Goal: Task Accomplishment & Management: Manage account settings

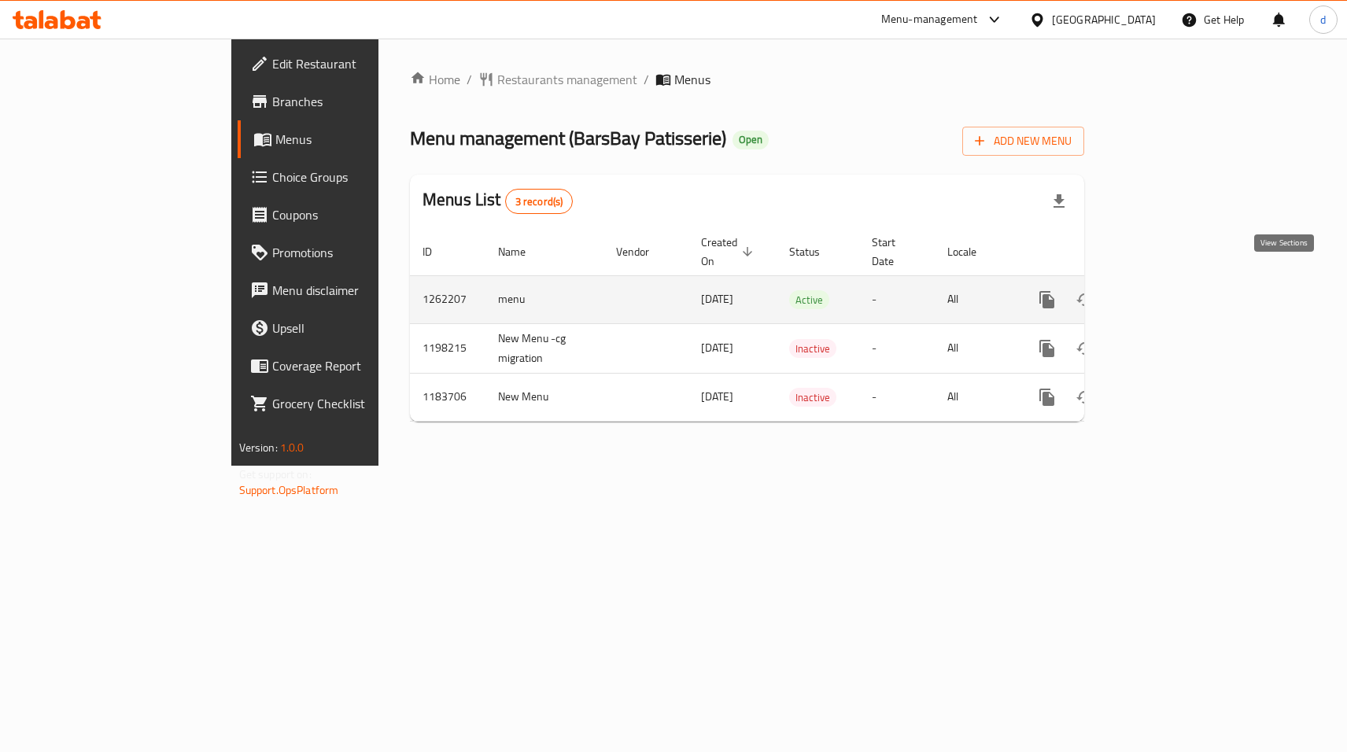
click at [1170, 290] on icon "enhanced table" at bounding box center [1160, 299] width 19 height 19
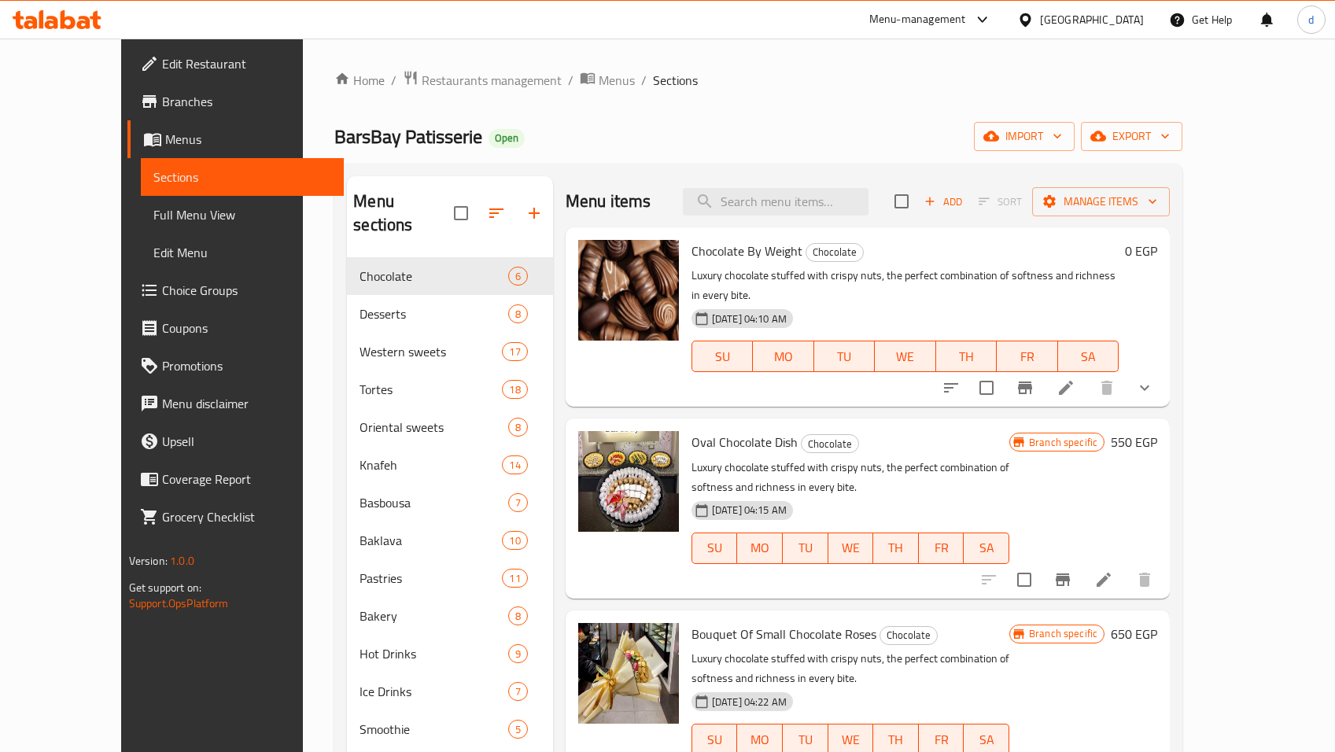
click at [162, 281] on span "Choice Groups" at bounding box center [246, 290] width 169 height 19
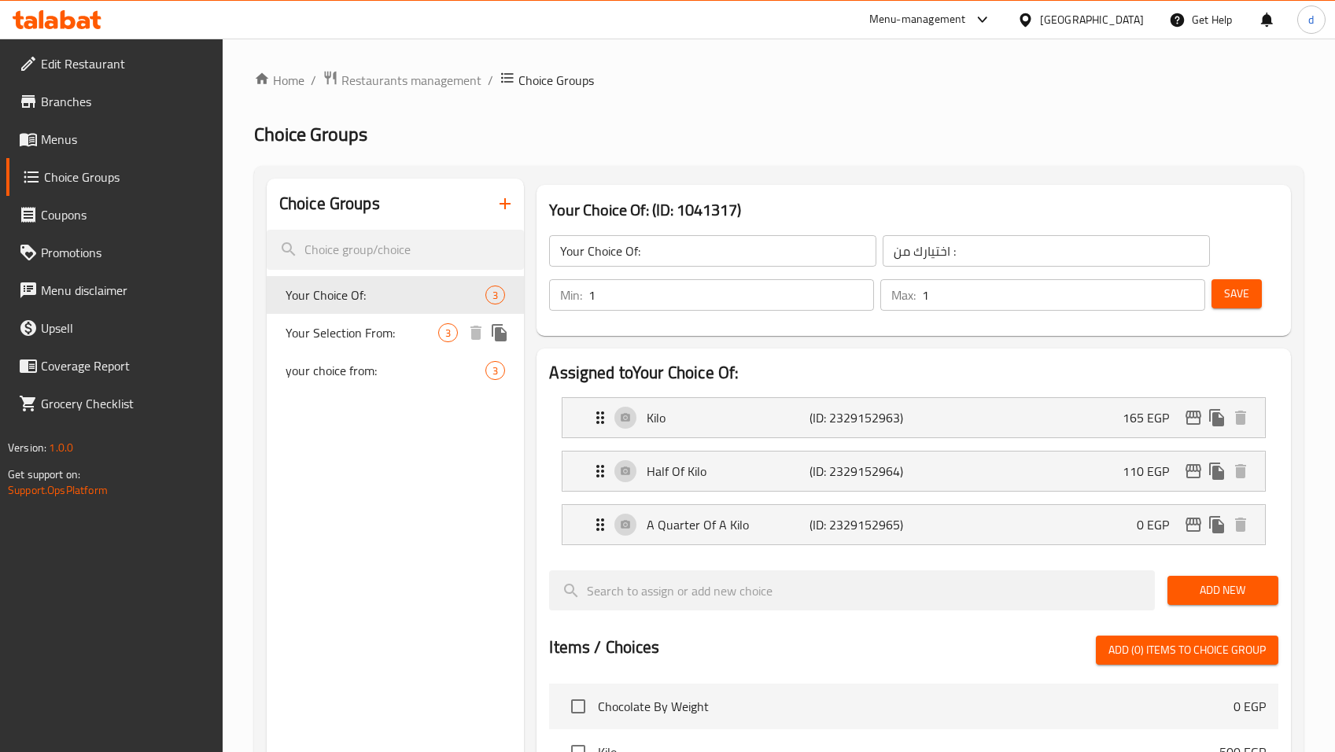
click at [354, 334] on span "Your Selection From:" at bounding box center [362, 332] width 153 height 19
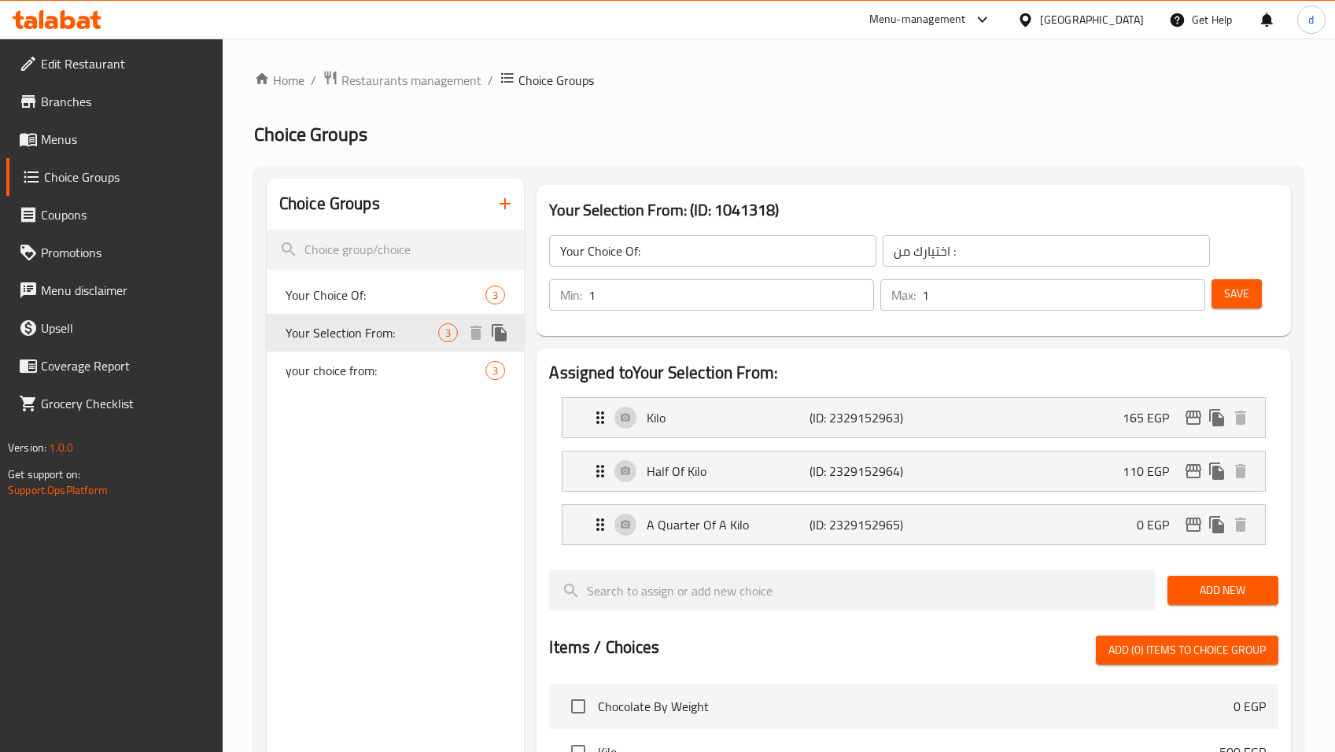
type input "Your Selection From:"
click at [371, 85] on span "Restaurants management" at bounding box center [412, 80] width 140 height 19
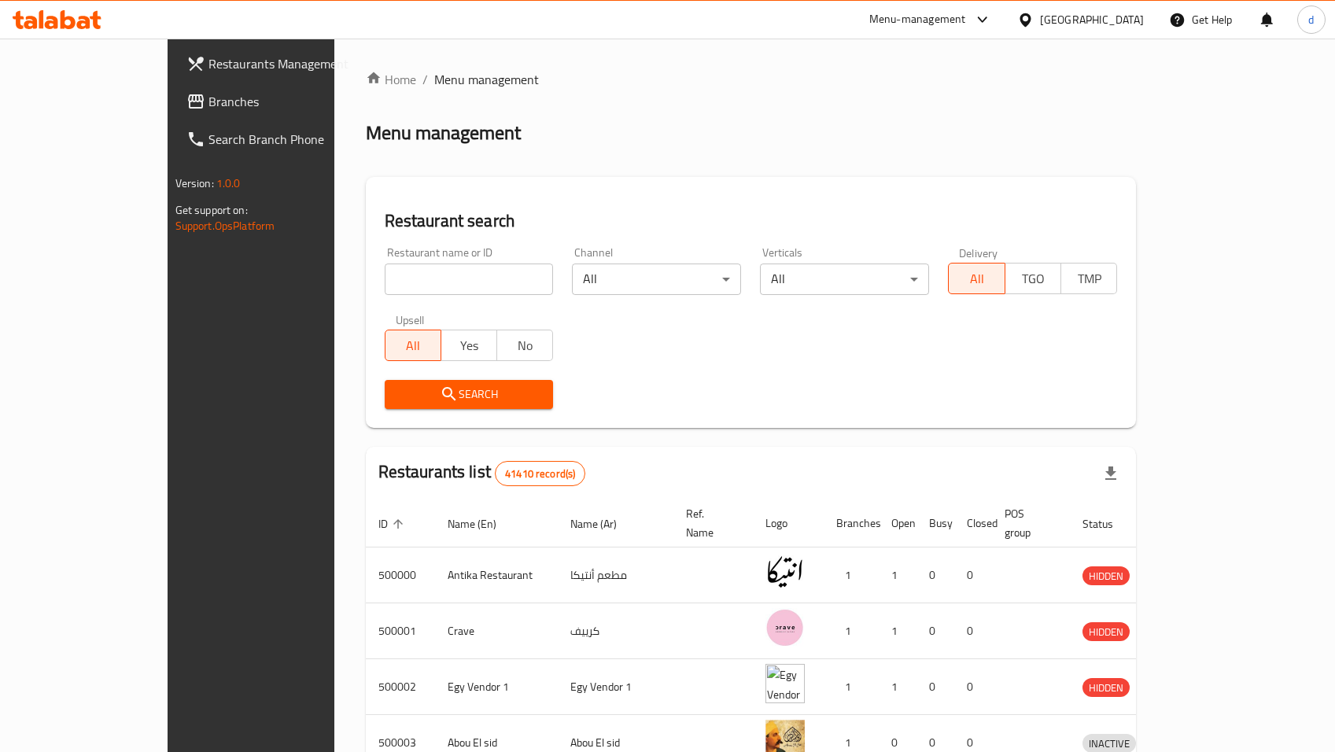
click at [209, 94] on span "Branches" at bounding box center [293, 101] width 169 height 19
